Goal: Information Seeking & Learning: Learn about a topic

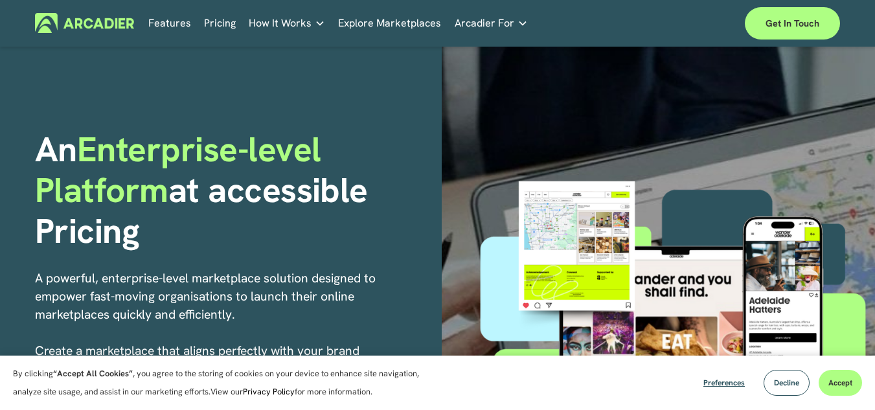
scroll to position [19, 0]
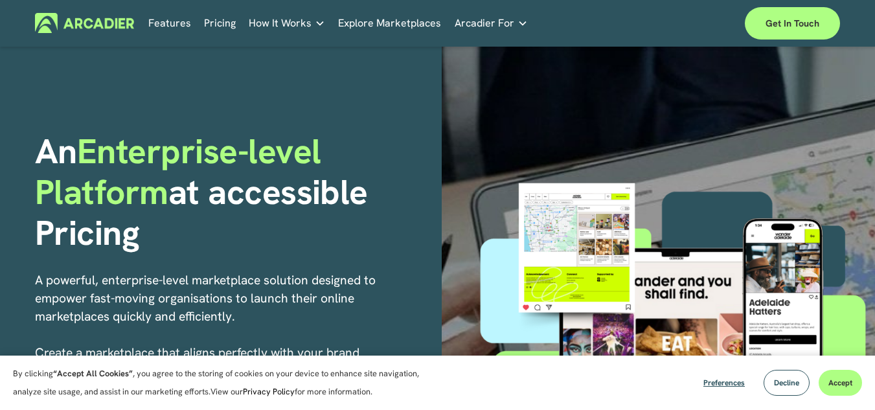
click at [409, 23] on link "Explore Marketplaces" at bounding box center [389, 23] width 103 height 20
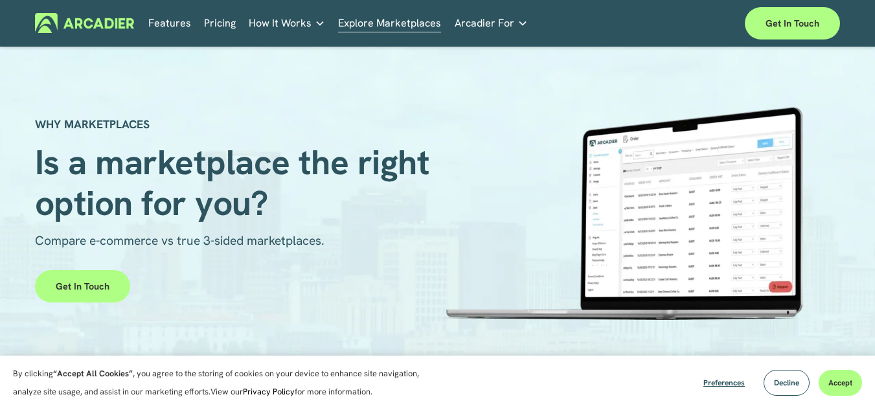
click at [222, 22] on link "Pricing" at bounding box center [220, 23] width 32 height 20
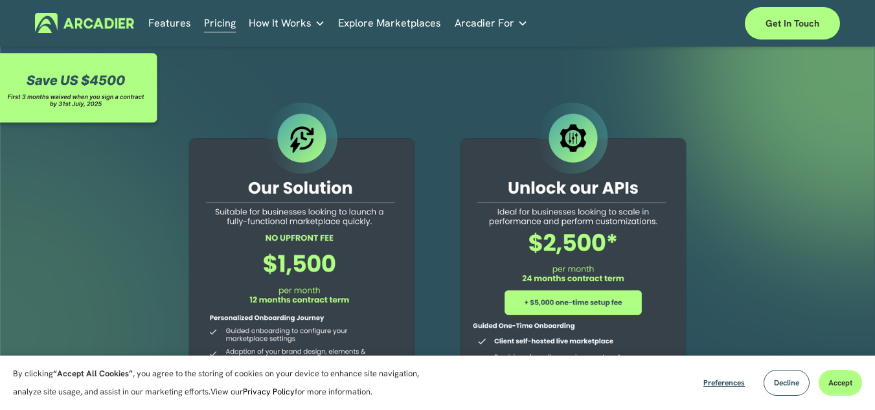
click at [173, 25] on link "Features" at bounding box center [169, 23] width 43 height 20
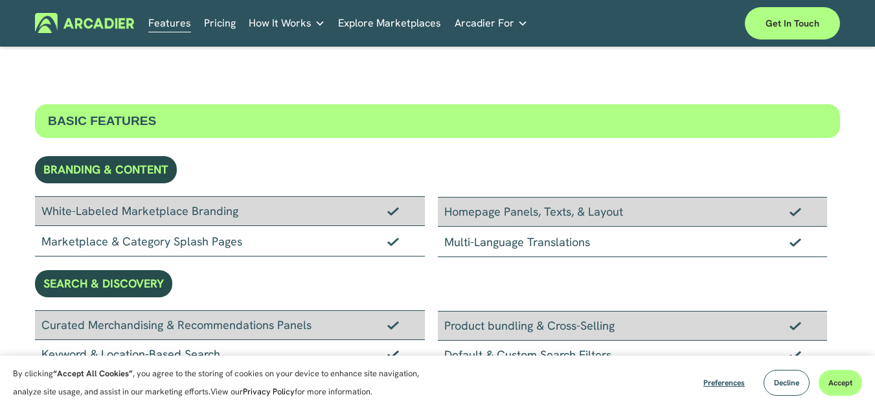
click at [111, 17] on img at bounding box center [84, 23] width 99 height 20
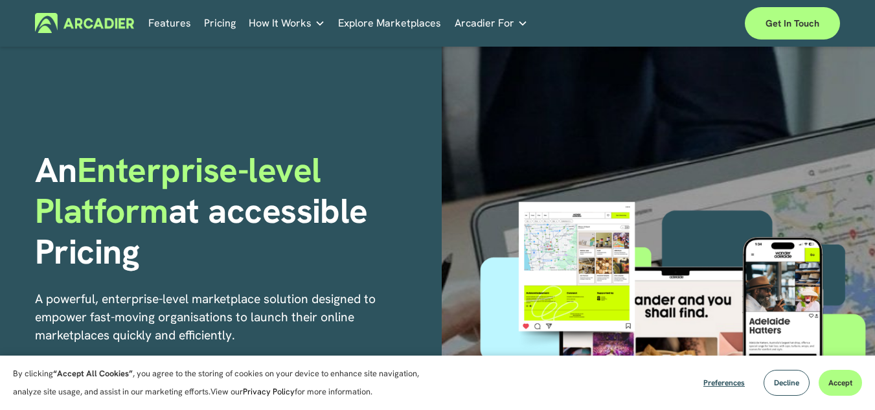
click at [114, 20] on img at bounding box center [84, 23] width 99 height 20
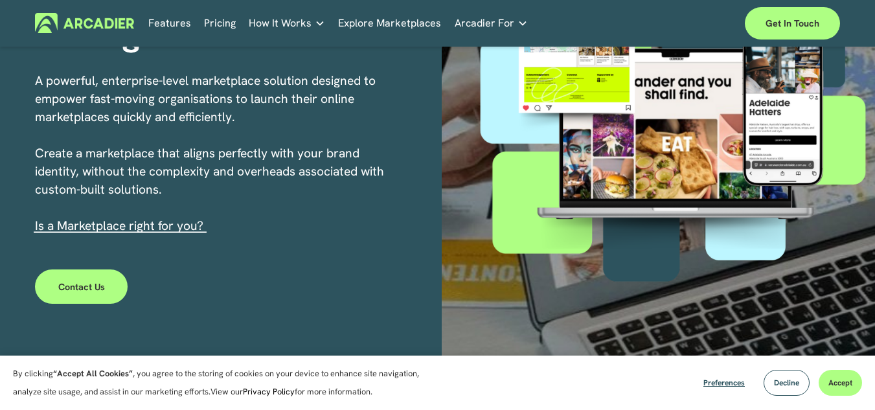
scroll to position [219, 0]
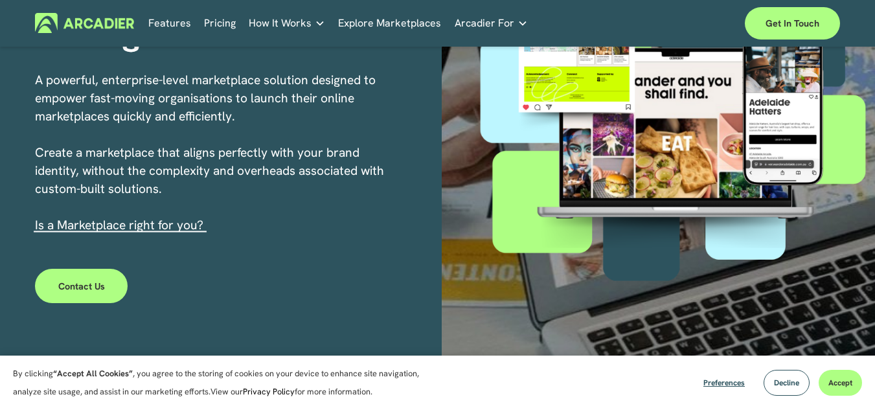
click at [159, 226] on link "s a Marketplace right for you?" at bounding box center [120, 225] width 165 height 16
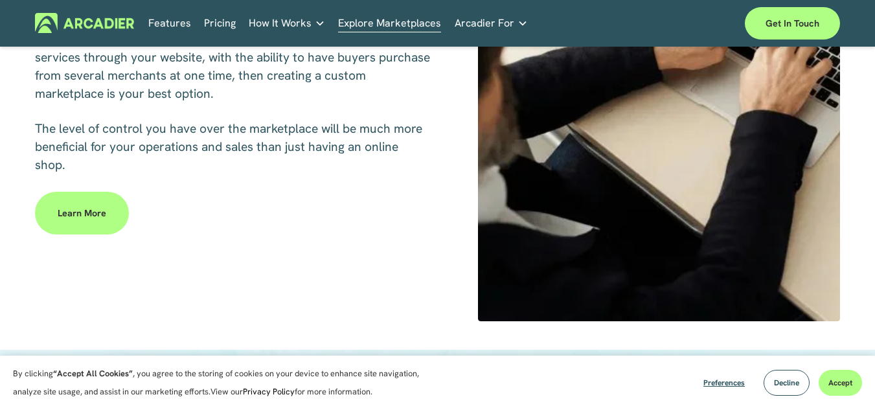
scroll to position [679, 0]
click at [77, 207] on link "Learn more" at bounding box center [82, 212] width 94 height 43
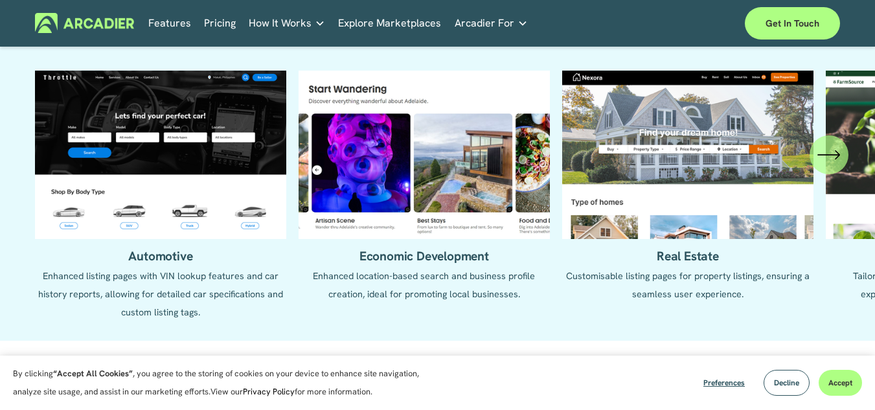
scroll to position [1206, 0]
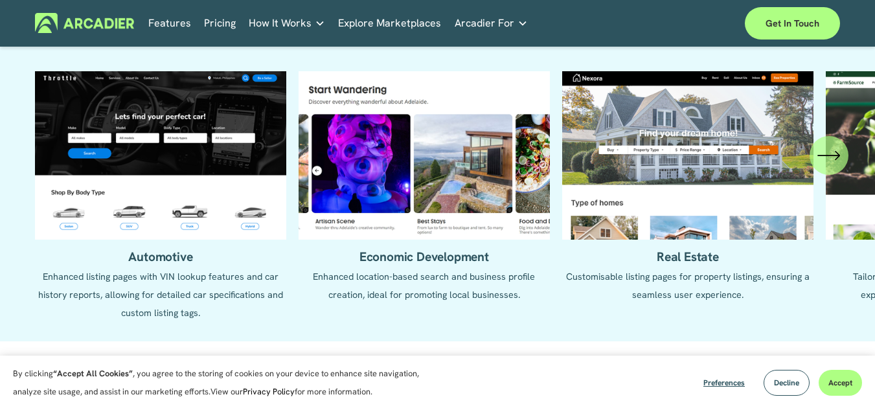
click at [838, 167] on icon "\a \a \a Next\a \a" at bounding box center [829, 155] width 23 height 23
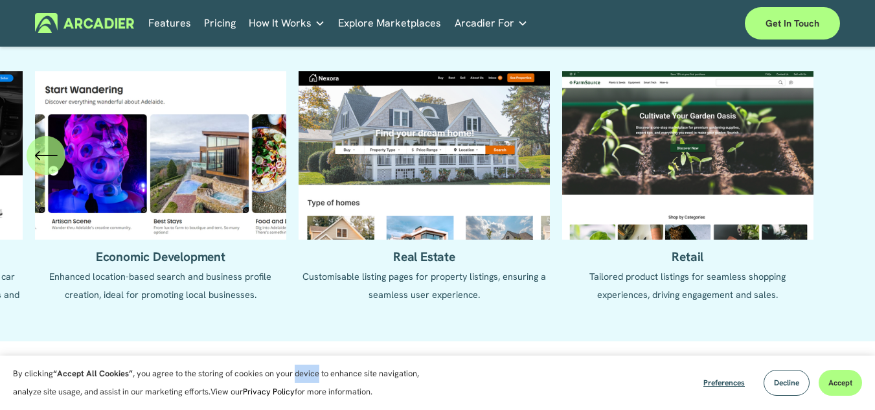
click at [360, 369] on p "By clicking “Accept All Cookies” , you agree to the storing of cookies on your …" at bounding box center [223, 383] width 421 height 36
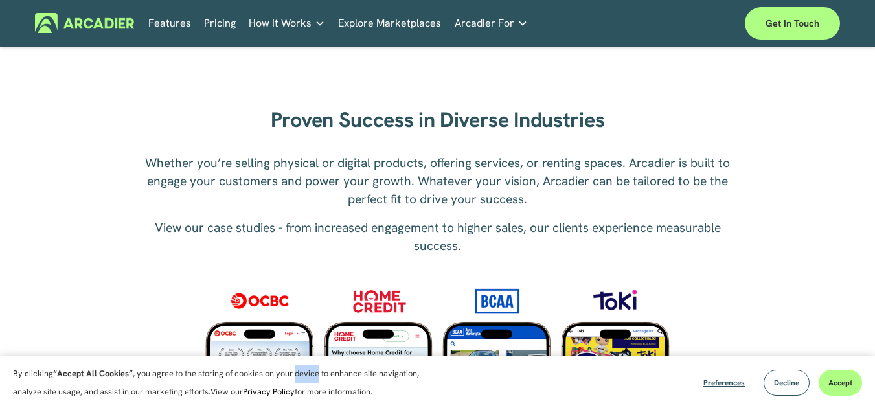
scroll to position [1524, 0]
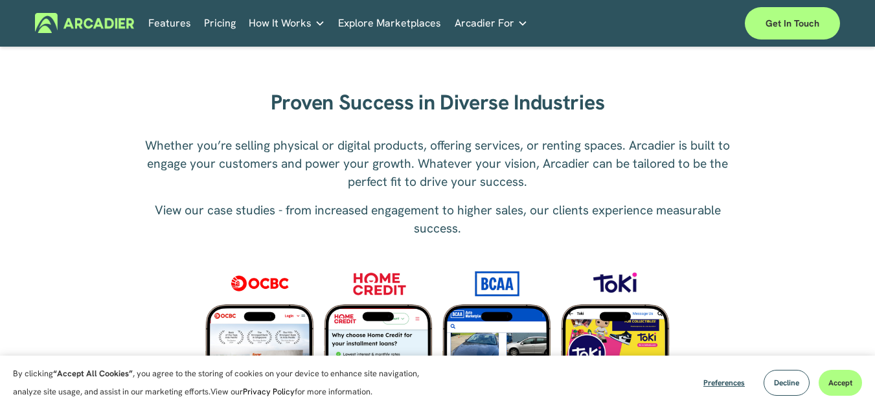
click at [756, 247] on div "Proven Success in Diverse Industries Whether you’re selling physical or digital…" at bounding box center [437, 240] width 875 height 378
click at [168, 86] on div "Proven Success in Diverse Industries Whether you’re selling physical or digital…" at bounding box center [437, 240] width 875 height 378
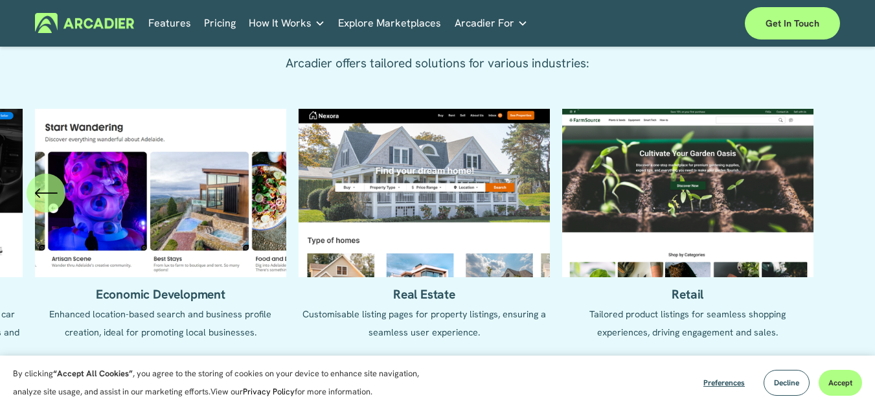
scroll to position [1168, 0]
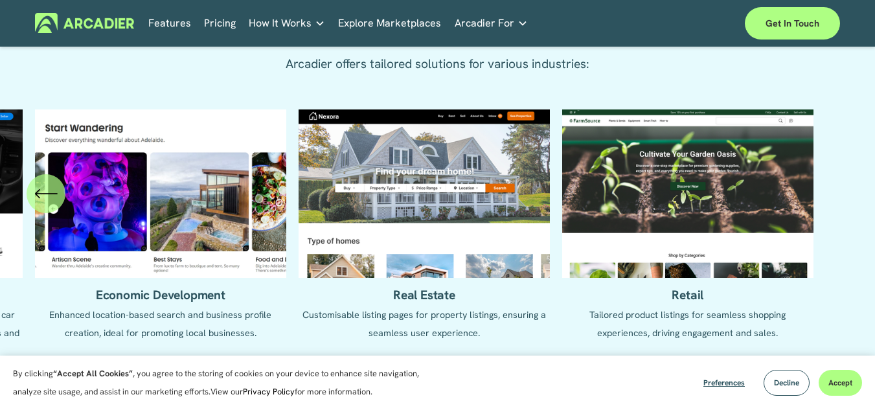
click at [43, 205] on icon "\a \a Previous\a \a \a" at bounding box center [45, 193] width 23 height 23
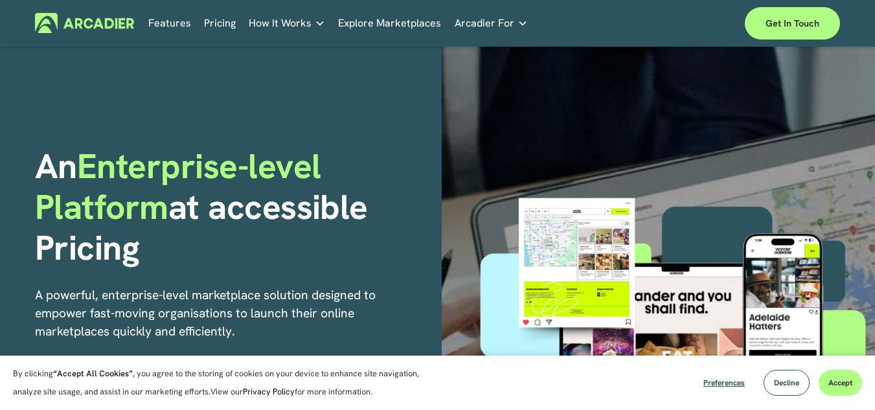
scroll to position [0, 0]
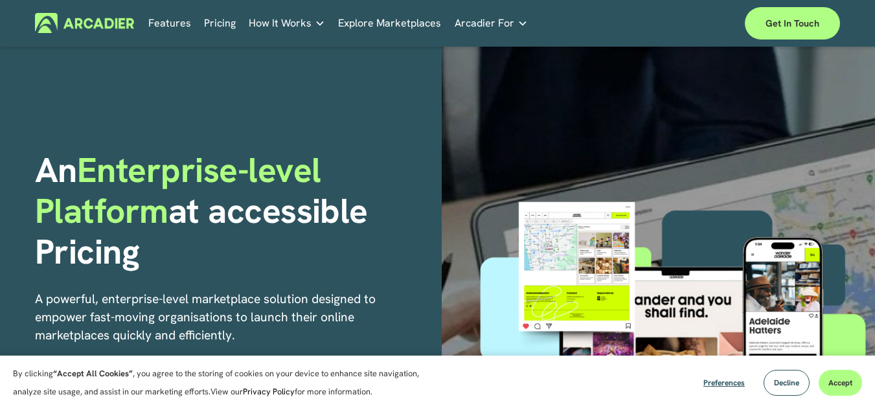
click at [397, 22] on link "Explore Marketplaces" at bounding box center [389, 23] width 103 height 20
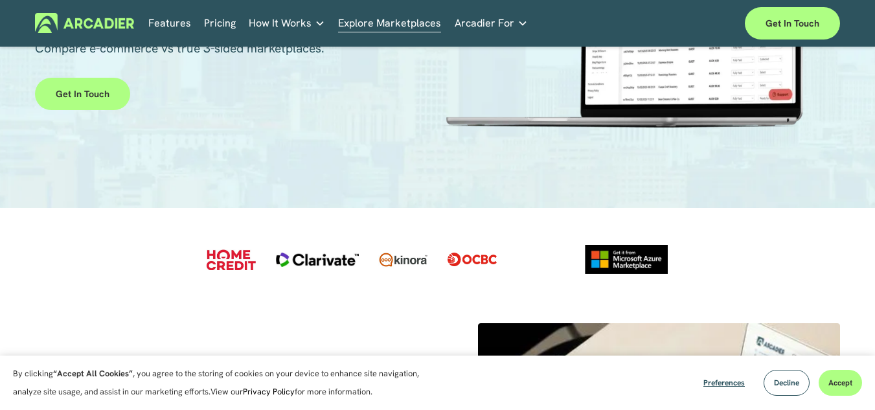
scroll to position [192, 0]
